Goal: Transaction & Acquisition: Purchase product/service

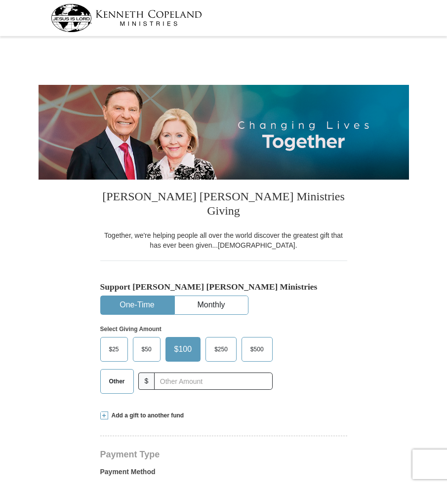
select select "[GEOGRAPHIC_DATA]"
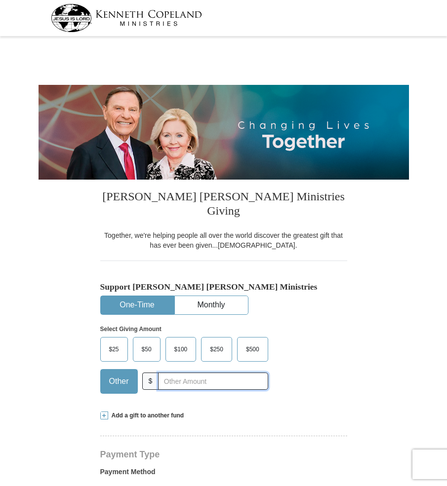
click at [163, 373] on input "text" at bounding box center [213, 381] width 110 height 17
type input "1"
click at [176, 373] on input "1" at bounding box center [213, 381] width 110 height 17
type input "2"
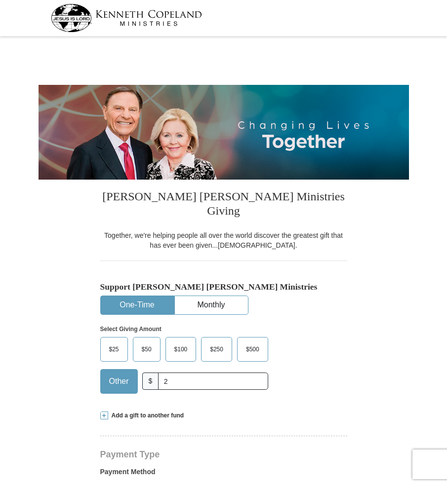
click at [316, 366] on div "Select Giving Amount Amount must be a valid number The total gift cannot be les…" at bounding box center [223, 358] width 247 height 86
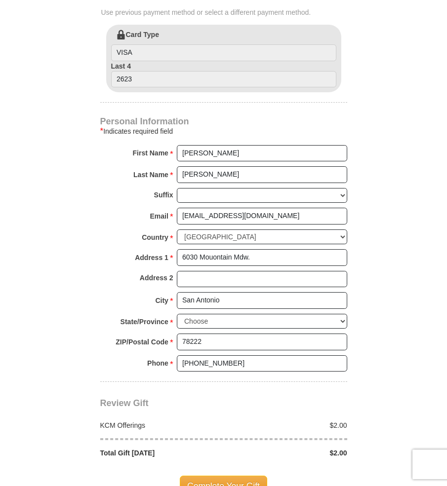
scroll to position [654, 0]
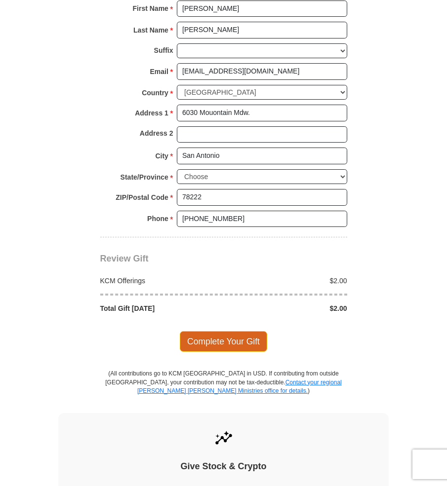
click at [206, 331] on span "Complete Your Gift" at bounding box center [223, 341] width 87 height 21
